Goal: Transaction & Acquisition: Purchase product/service

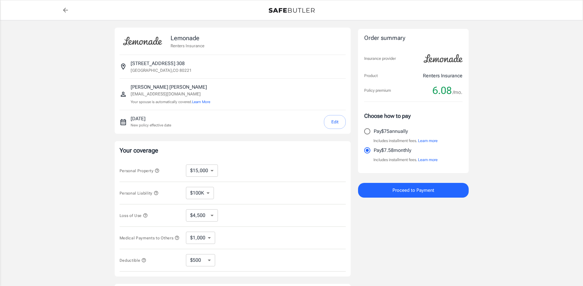
select select "15000"
select select "500"
click at [367, 132] on input "Pay $75 annually" at bounding box center [367, 131] width 13 height 13
radio input "true"
click at [501, 106] on div "Lemonade Renters Insurance [STREET_ADDRESS] [PERSON_NAME] [EMAIL_ADDRESS][DOMAI…" at bounding box center [291, 183] width 583 height 327
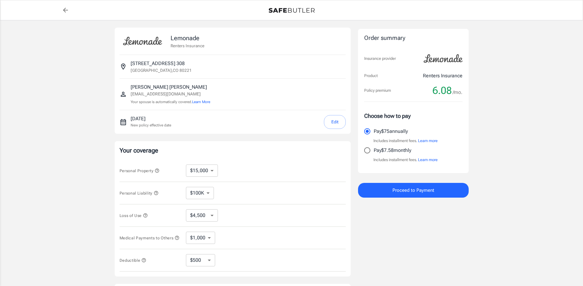
click at [470, 129] on div "Lemonade Renters Insurance [STREET_ADDRESS] [PERSON_NAME] [EMAIL_ADDRESS][DOMAI…" at bounding box center [291, 183] width 369 height 327
click at [463, 151] on div "Order summary Insurance provider Product Renters Insurance Policy premium 6.08 …" at bounding box center [413, 101] width 111 height 144
click at [397, 190] on span "Proceed to Payment" at bounding box center [413, 190] width 42 height 8
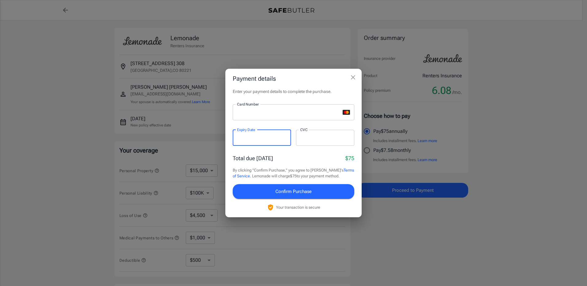
click at [317, 141] on div at bounding box center [325, 138] width 58 height 16
click at [326, 153] on div "Enter your payment details to complete the purchase. Card Number Card Number ​ …" at bounding box center [293, 152] width 136 height 129
click at [297, 196] on button "Confirm Purchase" at bounding box center [294, 191] width 122 height 15
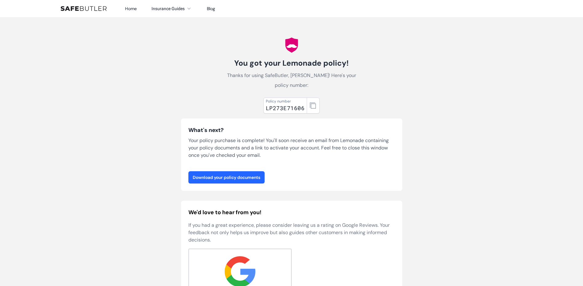
click at [245, 171] on link "Download your policy documents" at bounding box center [226, 177] width 76 height 12
